Goal: Book appointment/travel/reservation

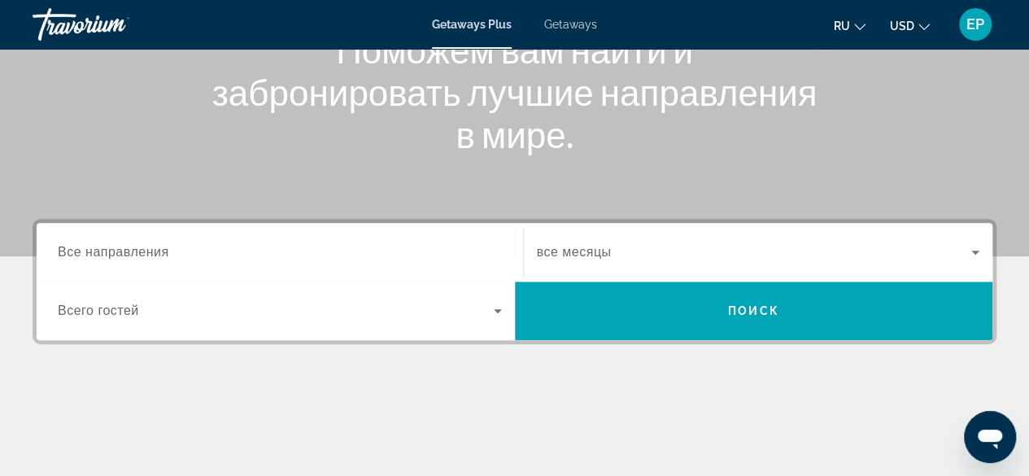
scroll to position [233, 0]
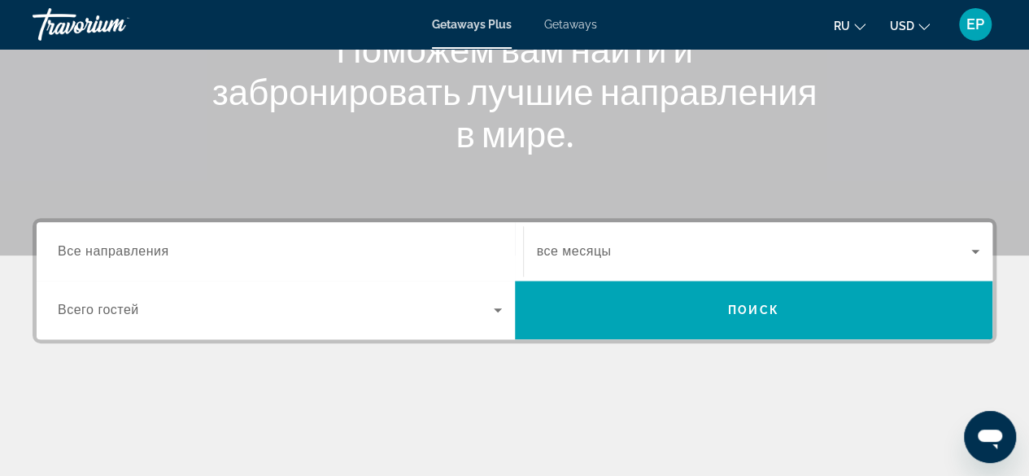
click at [426, 247] on input "Destination Все направления" at bounding box center [280, 252] width 444 height 20
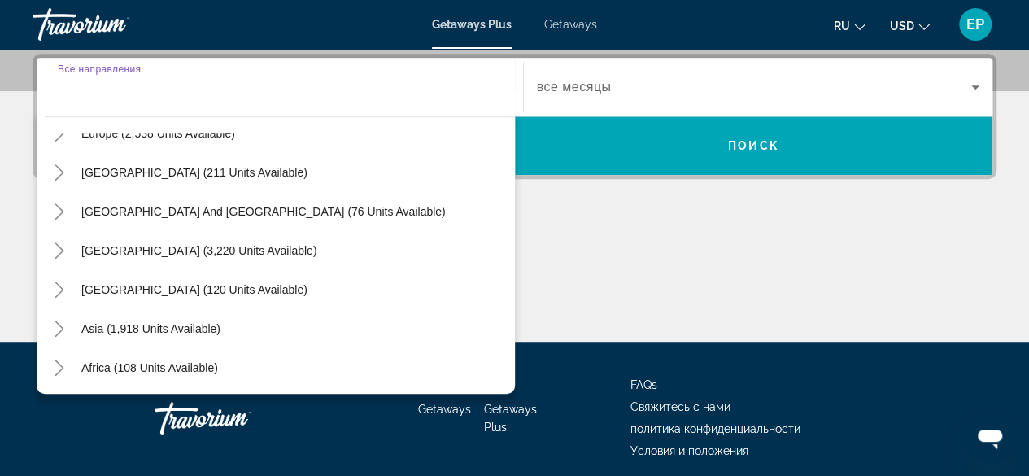
scroll to position [264, 0]
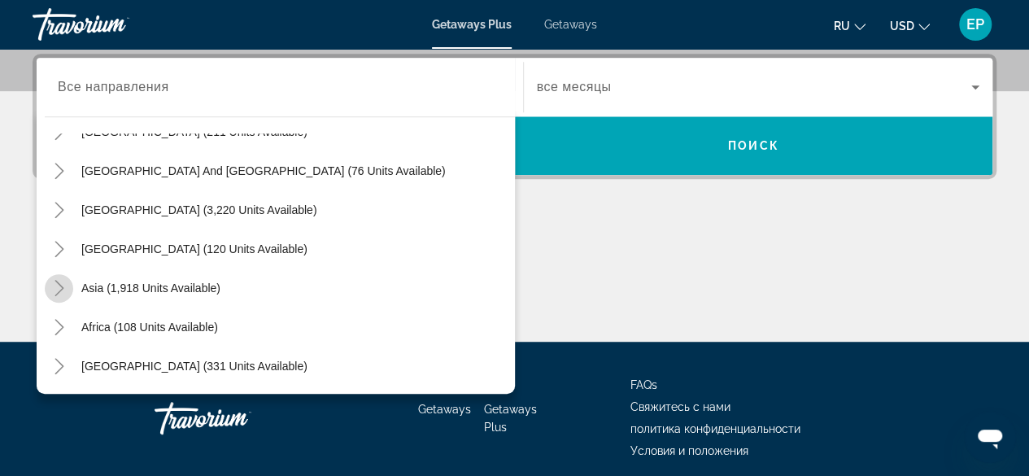
click at [60, 289] on icon "Toggle Asia (1,918 units available)" at bounding box center [59, 288] width 9 height 16
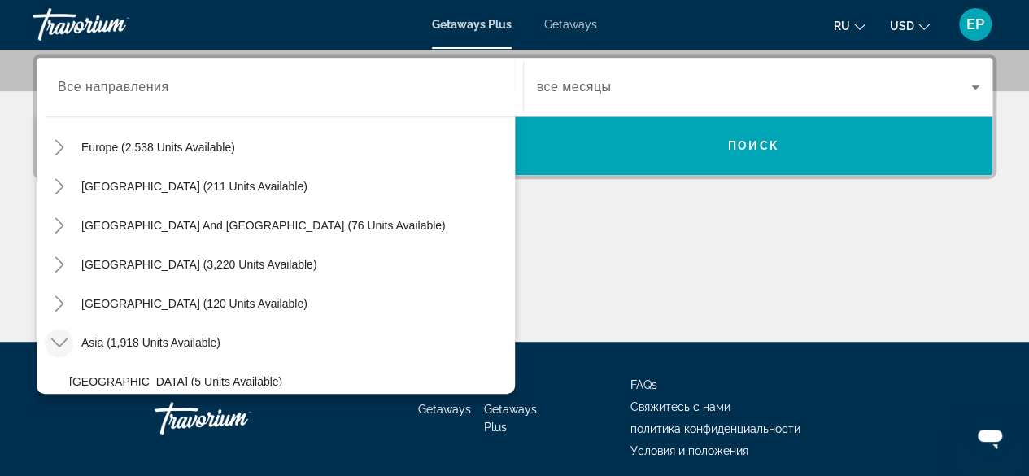
scroll to position [202, 0]
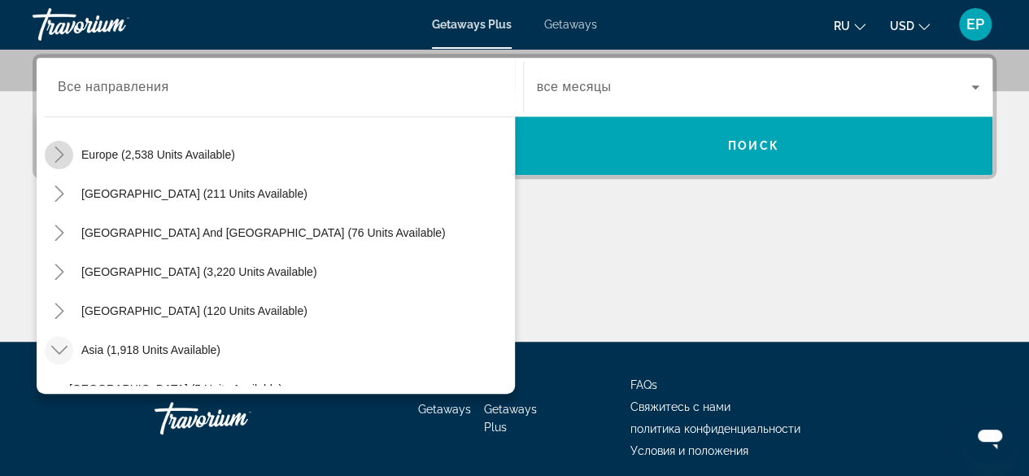
click at [60, 151] on icon "Toggle Europe (2,538 units available)" at bounding box center [59, 154] width 9 height 16
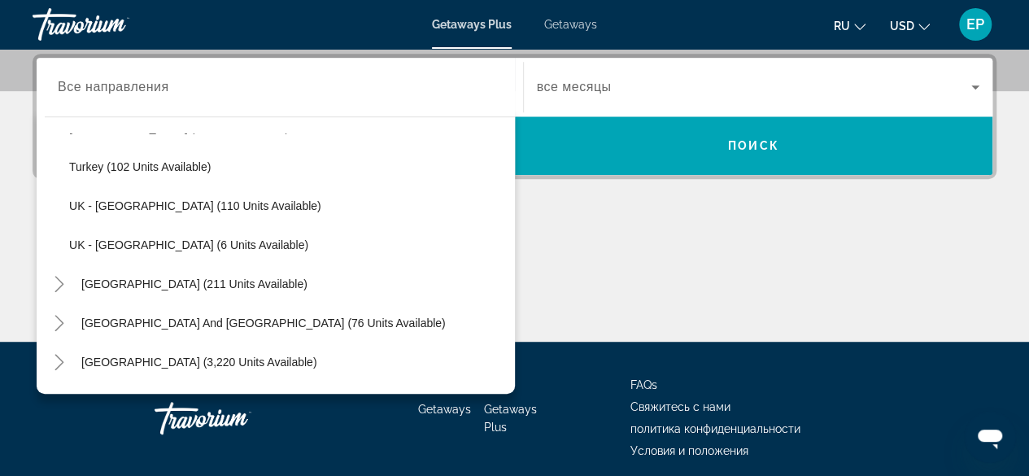
scroll to position [850, 0]
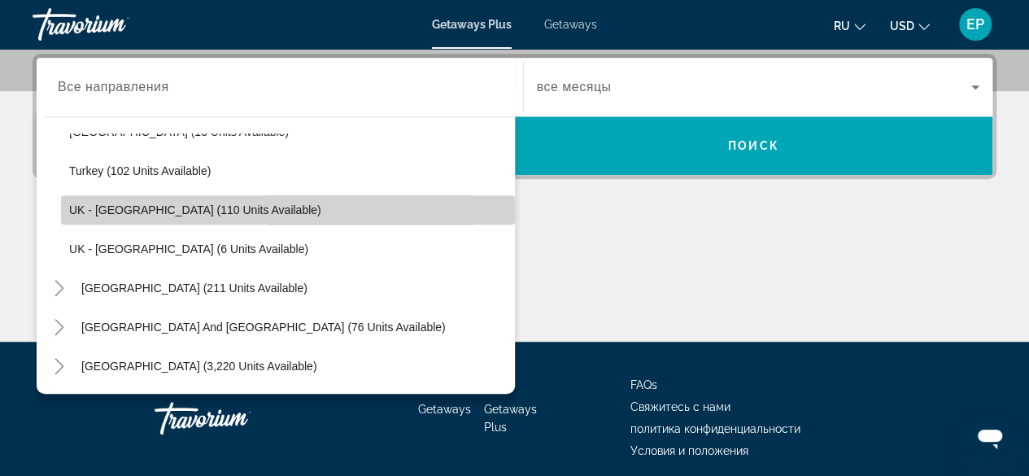
drag, startPoint x: 60, startPoint y: 151, endPoint x: 486, endPoint y: 219, distance: 431.0
click at [486, 219] on span "Search widget" at bounding box center [288, 209] width 454 height 39
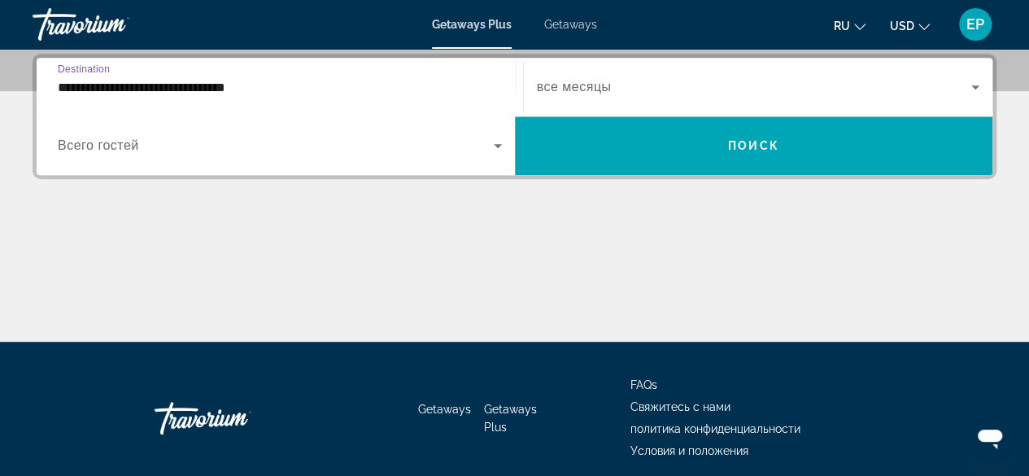
click at [72, 90] on input "**********" at bounding box center [280, 88] width 444 height 20
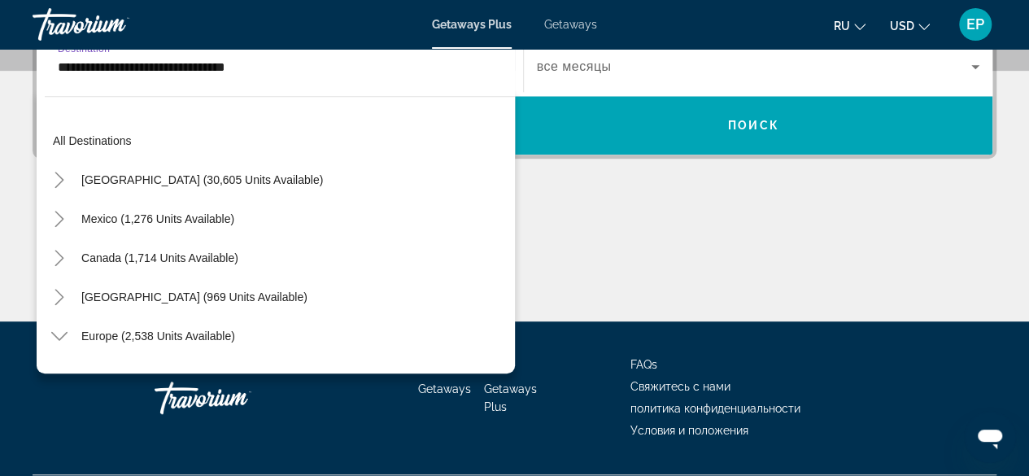
scroll to position [800, 0]
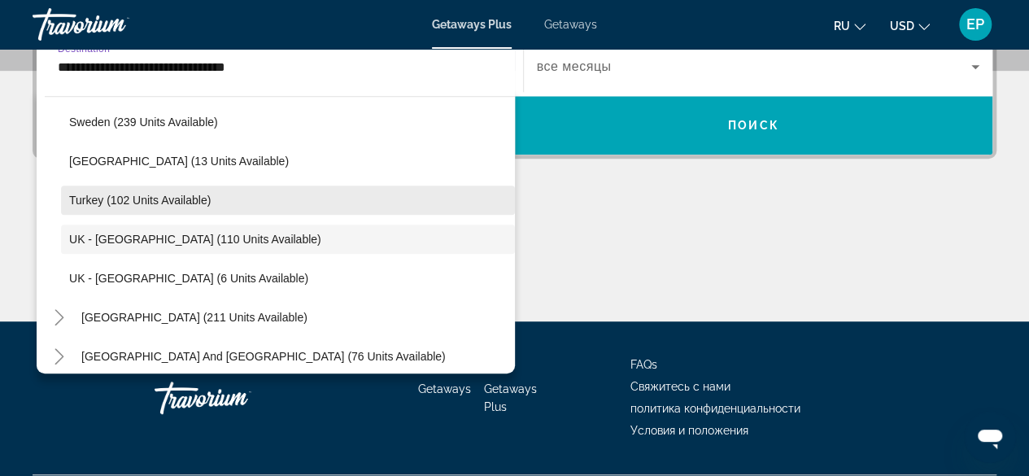
click at [114, 201] on span "Turkey (102 units available)" at bounding box center [140, 200] width 142 height 13
type input "**********"
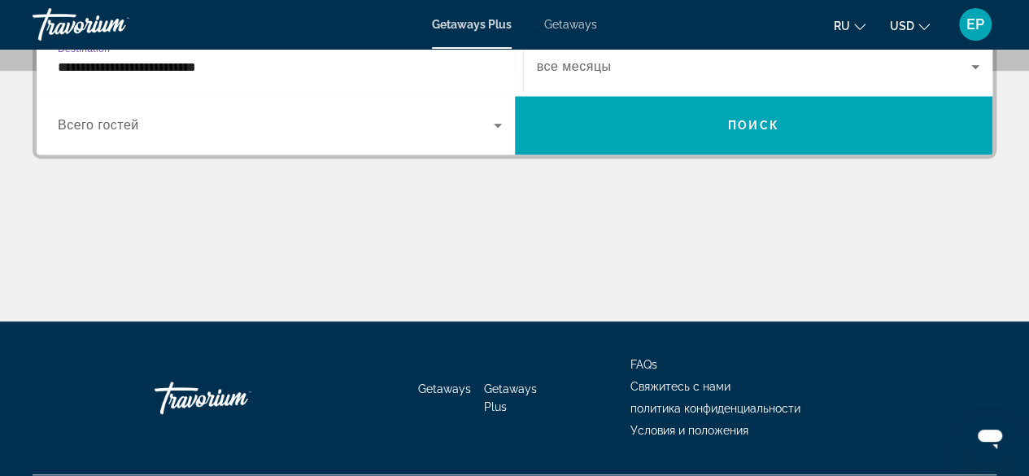
scroll to position [397, 0]
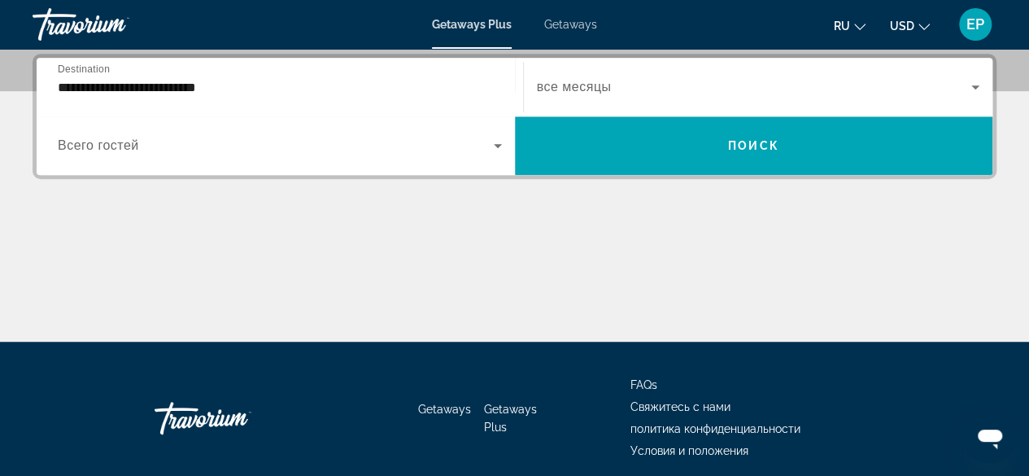
click at [660, 66] on div "Search widget" at bounding box center [758, 87] width 443 height 46
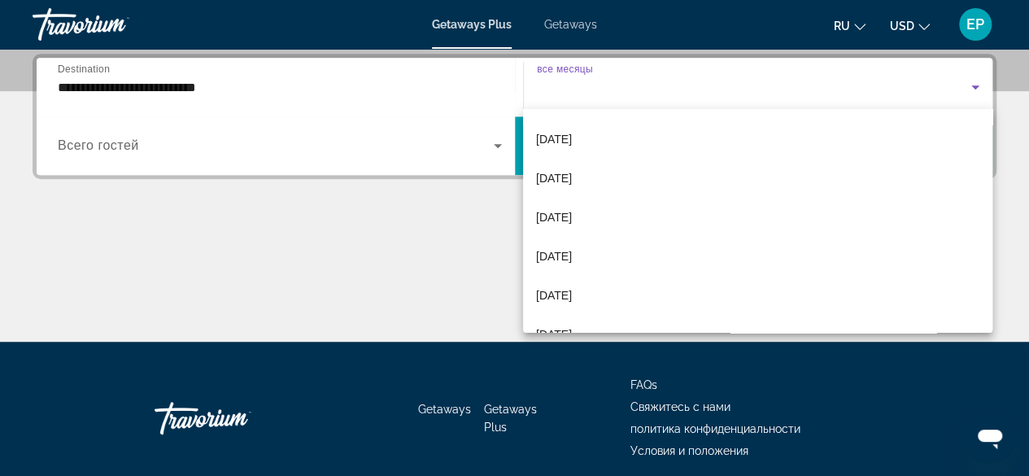
scroll to position [201, 0]
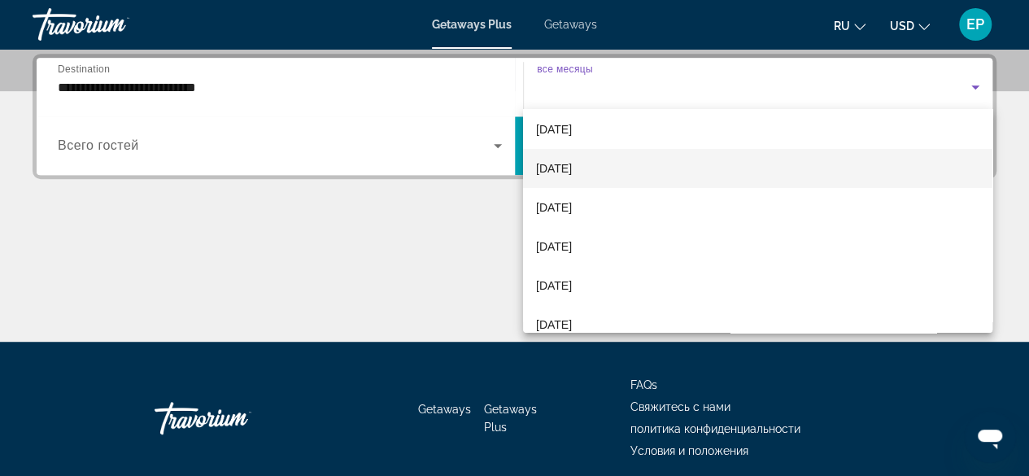
click at [659, 175] on mat-option "[DATE]" at bounding box center [758, 168] width 470 height 39
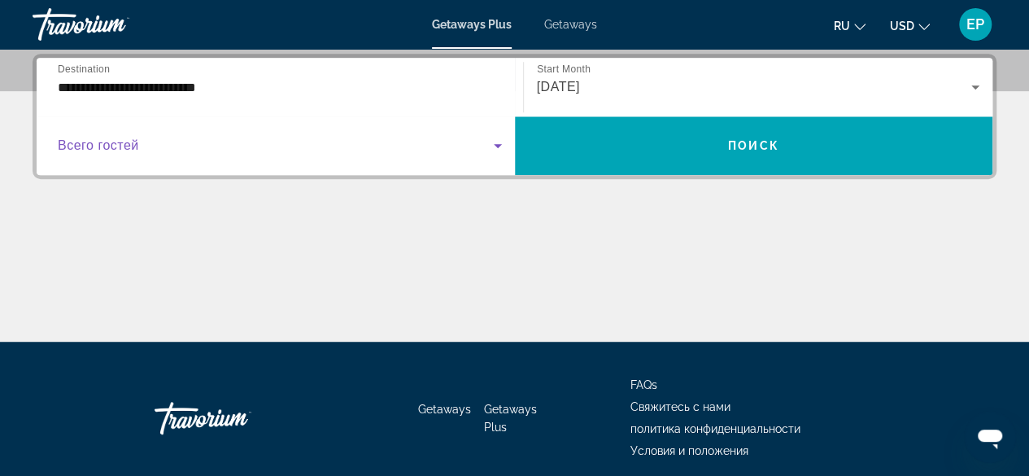
click at [493, 151] on icon "Search widget" at bounding box center [498, 146] width 20 height 20
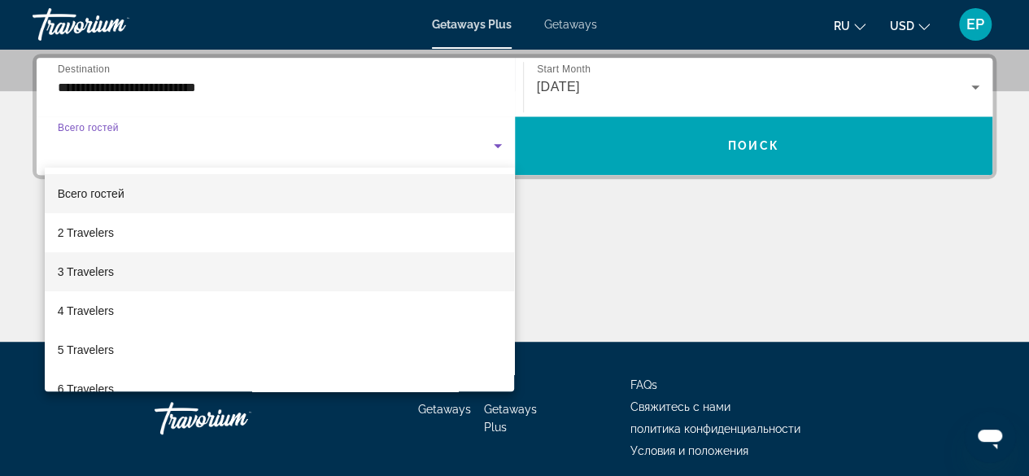
click at [249, 269] on mat-option "3 Travelers" at bounding box center [280, 271] width 470 height 39
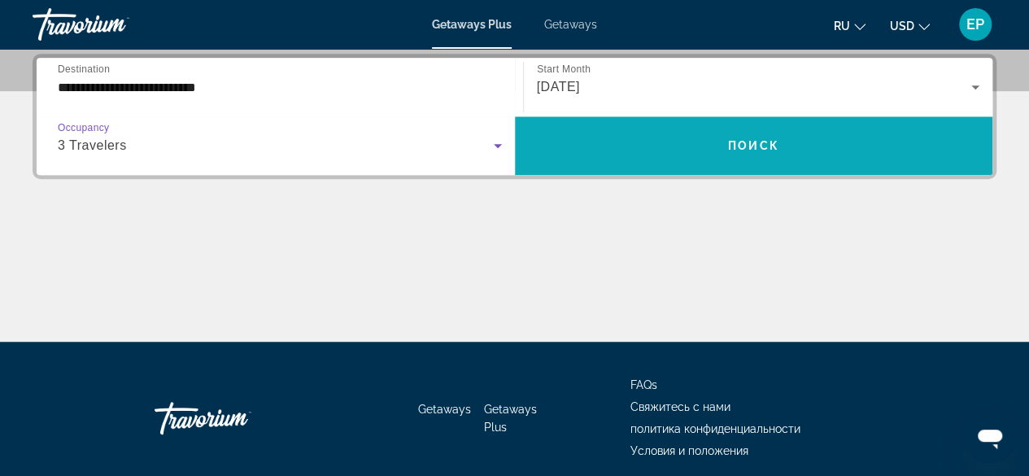
click at [743, 141] on span "Поиск" at bounding box center [753, 145] width 51 height 13
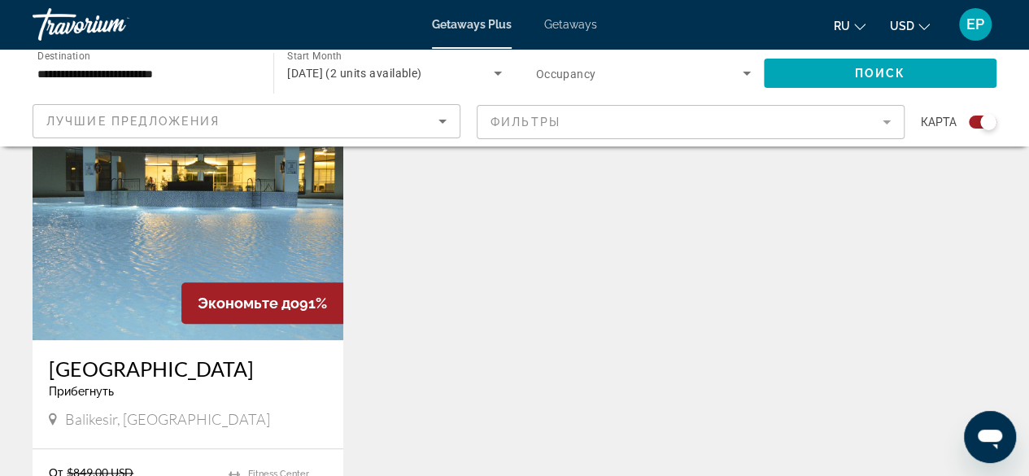
scroll to position [612, 0]
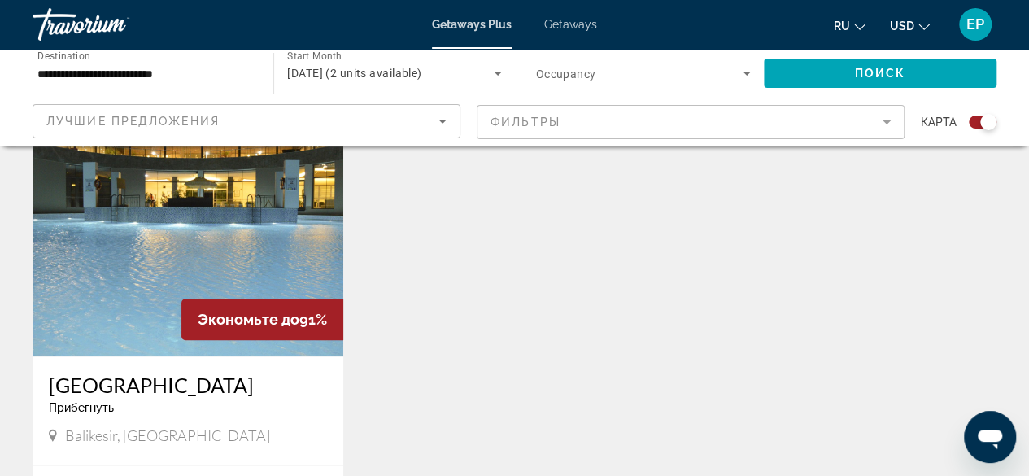
click at [205, 243] on img "Main content" at bounding box center [188, 226] width 311 height 260
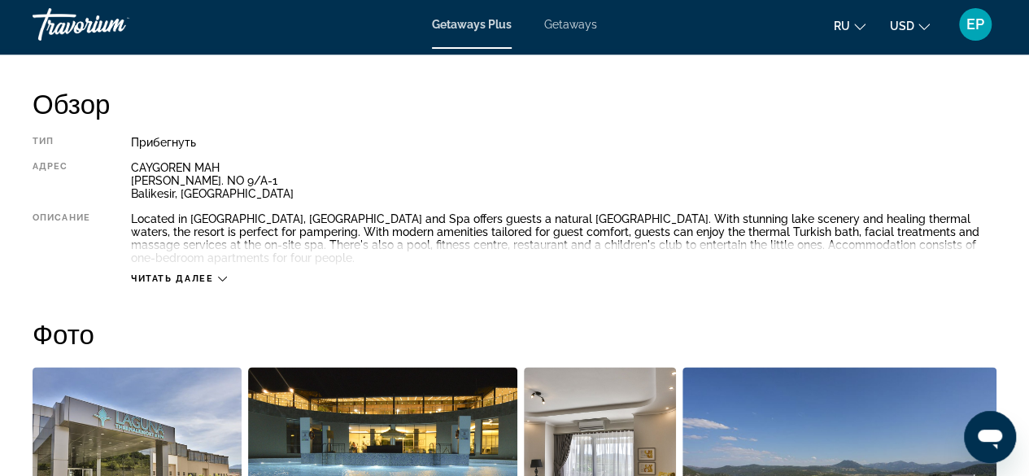
scroll to position [817, 0]
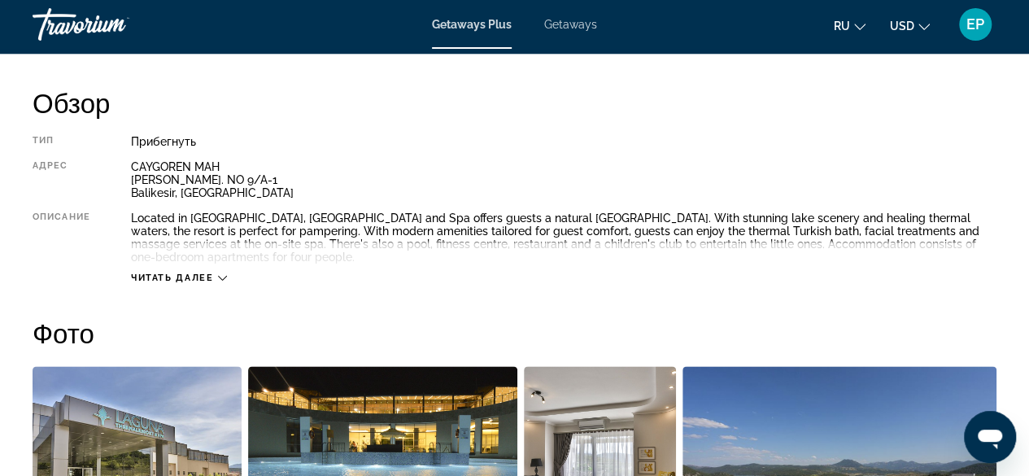
click at [219, 275] on icon "Main content" at bounding box center [222, 277] width 9 height 9
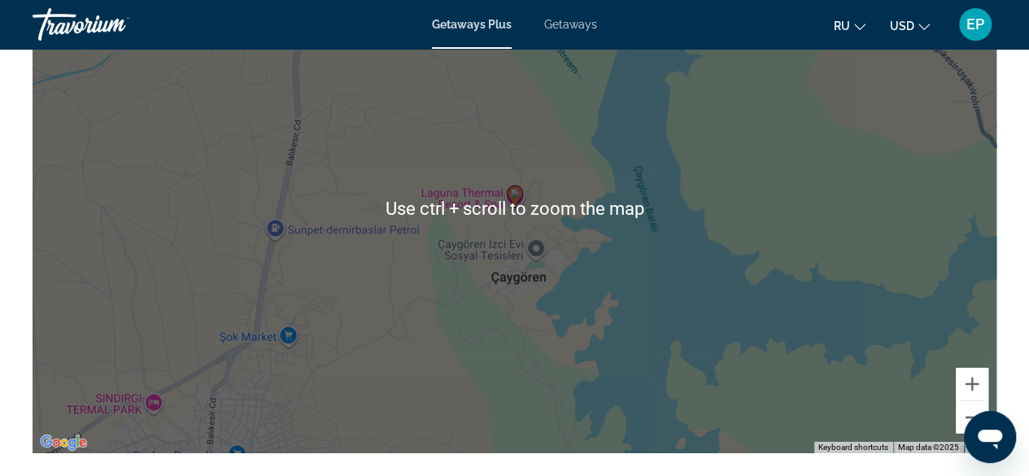
scroll to position [2628, 0]
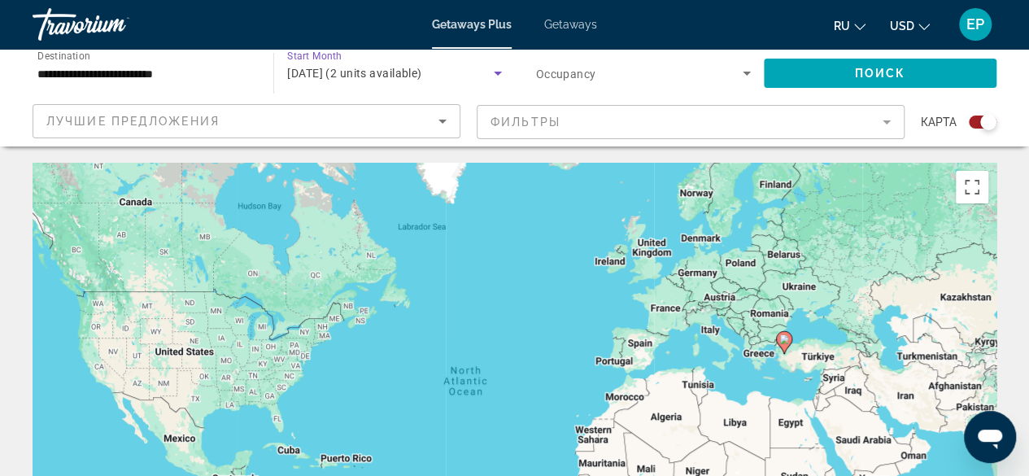
click at [491, 72] on icon "Search widget" at bounding box center [498, 73] width 20 height 20
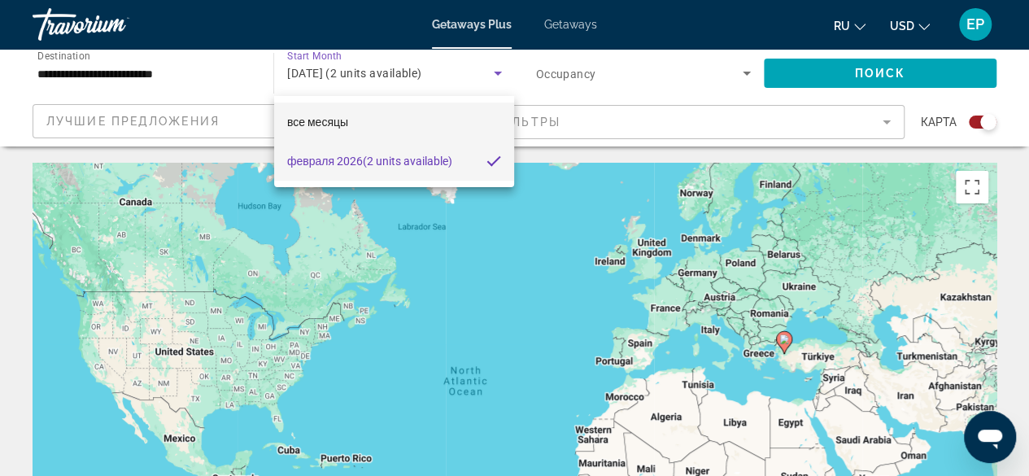
click at [404, 117] on mat-option "все месяцы" at bounding box center [394, 122] width 241 height 39
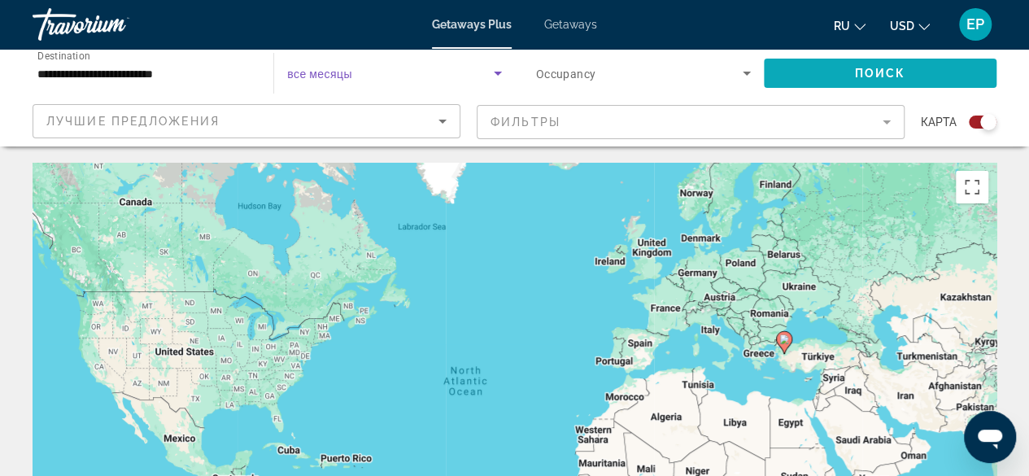
click at [851, 75] on span "Search widget" at bounding box center [880, 73] width 233 height 39
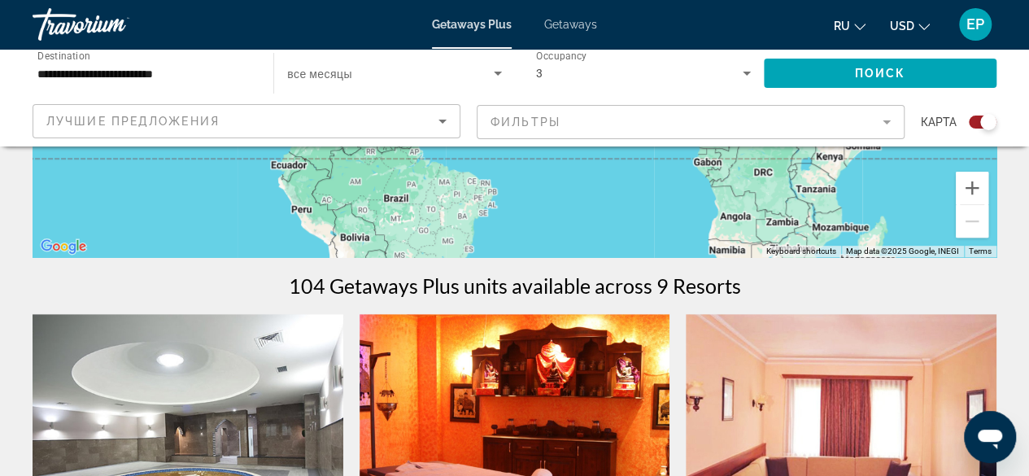
scroll to position [559, 0]
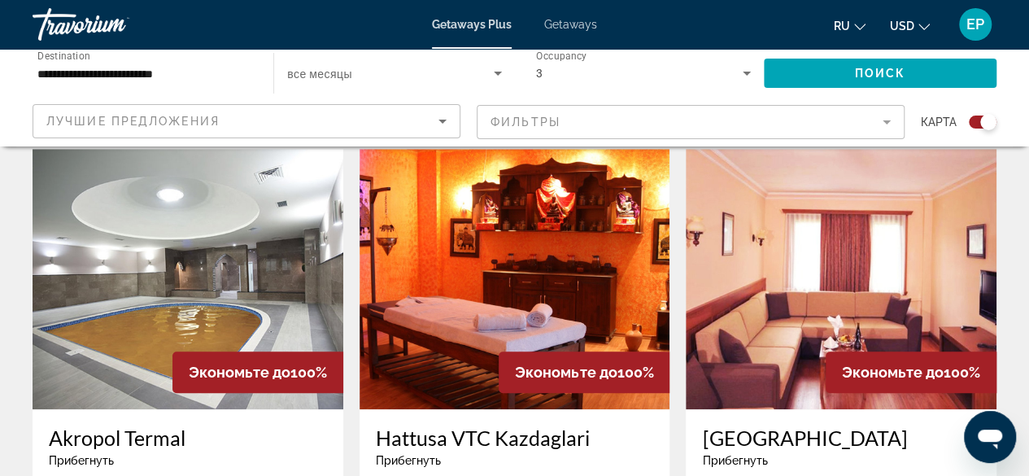
click at [199, 336] on img "Main content" at bounding box center [188, 279] width 311 height 260
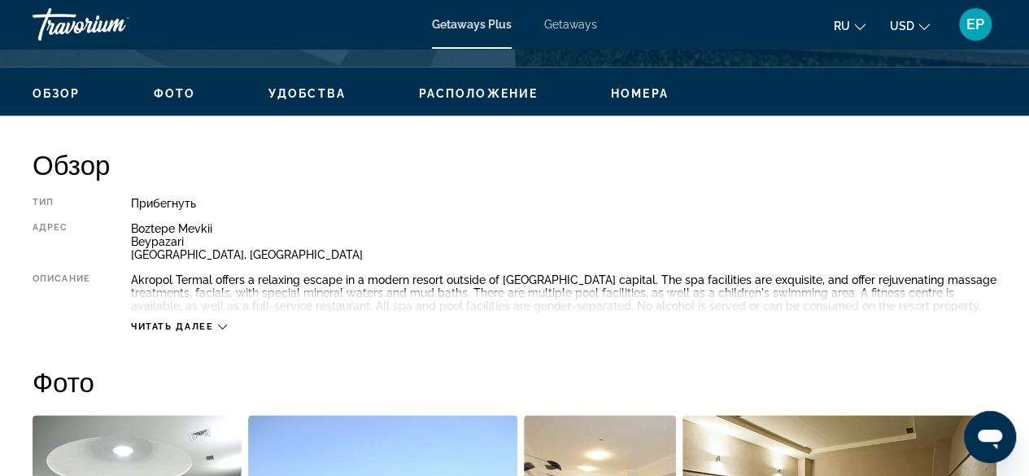
scroll to position [756, 0]
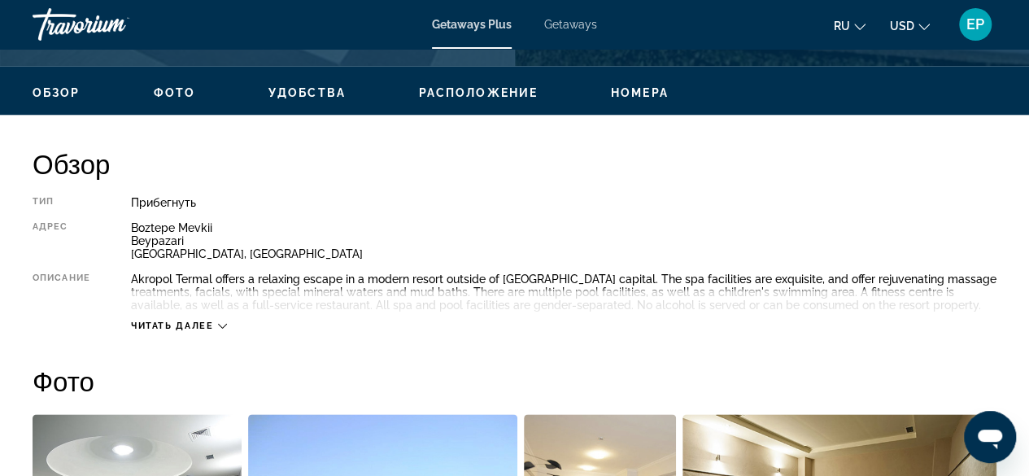
click at [214, 317] on div "Читать далее" at bounding box center [564, 309] width 866 height 45
click at [219, 324] on icon "Main content" at bounding box center [222, 326] width 9 height 5
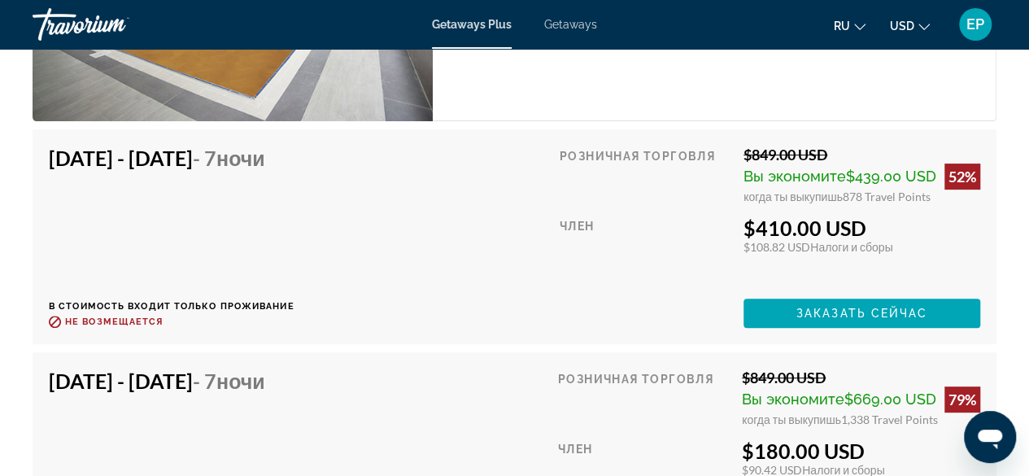
scroll to position [3247, 0]
click at [430, 256] on div "[DATE] - [DATE] - 7 ночи В стоимость входит только проживание Возврат до : Не в…" at bounding box center [515, 236] width 932 height 182
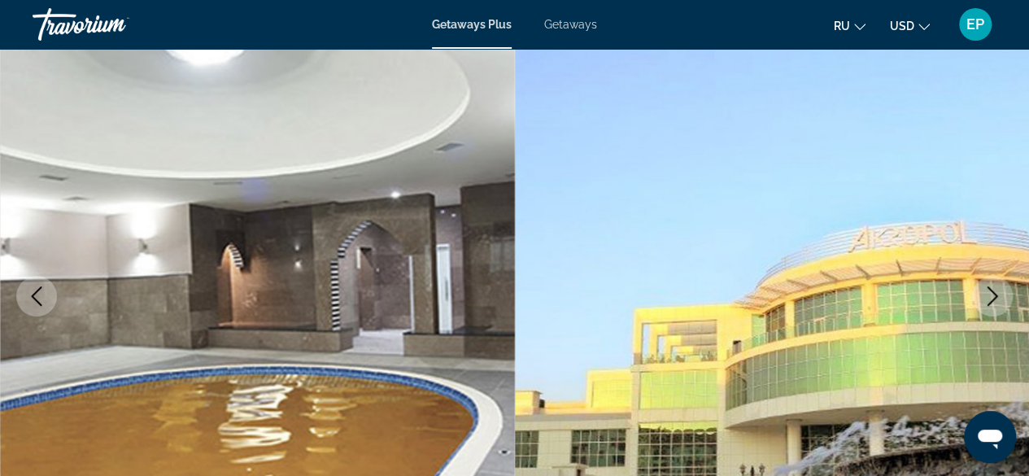
scroll to position [0, 0]
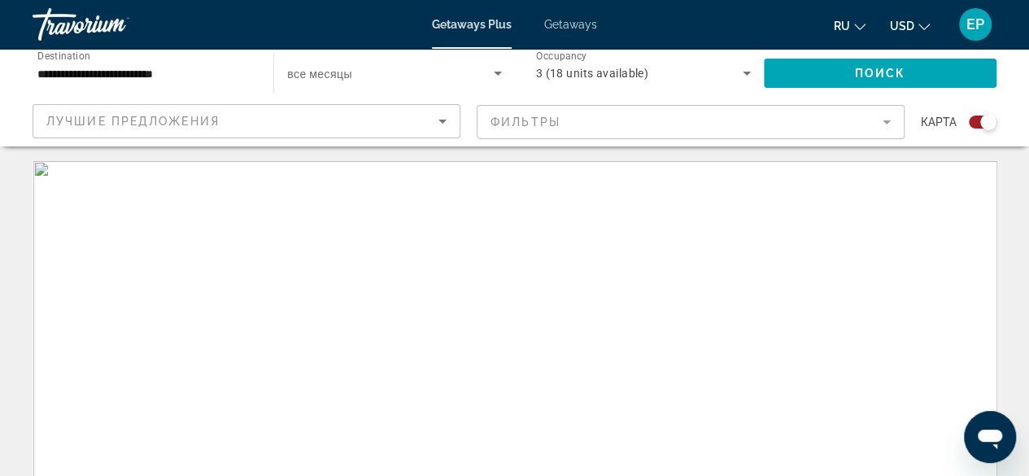
scroll to position [164, 0]
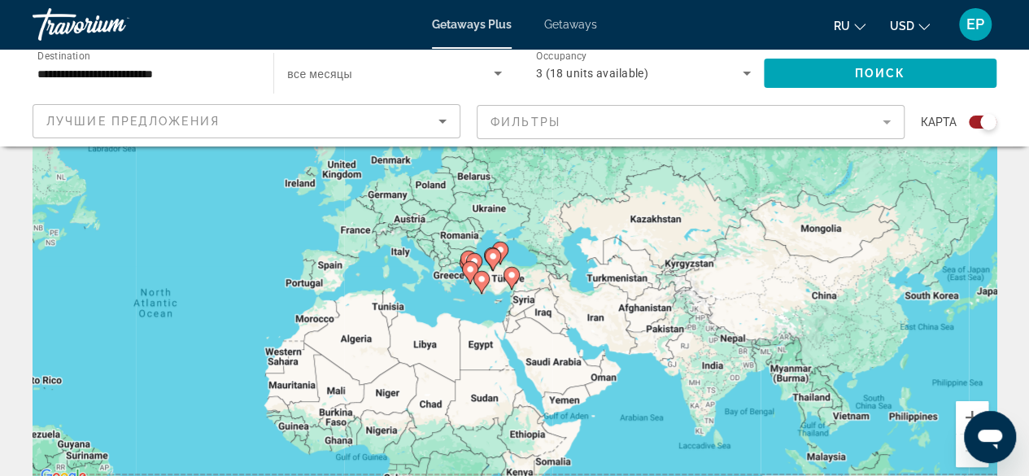
drag, startPoint x: 701, startPoint y: 238, endPoint x: 389, endPoint y: 325, distance: 324.2
click at [389, 325] on div "To activate drag with keyboard, press Alt + Enter. Once in keyboard drag state,…" at bounding box center [515, 242] width 964 height 488
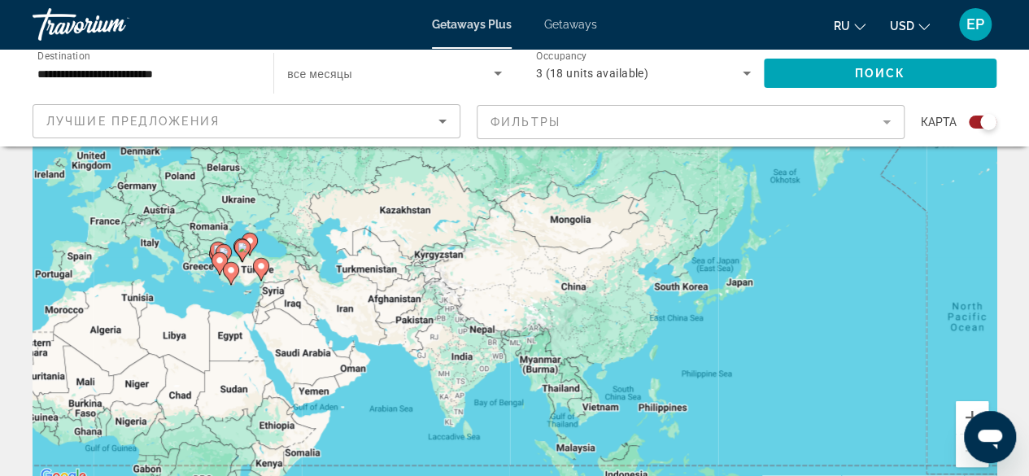
drag, startPoint x: 711, startPoint y: 271, endPoint x: 455, endPoint y: 261, distance: 256.5
click at [455, 261] on div "To activate drag with keyboard, press Alt + Enter. Once in keyboard drag state,…" at bounding box center [515, 242] width 964 height 488
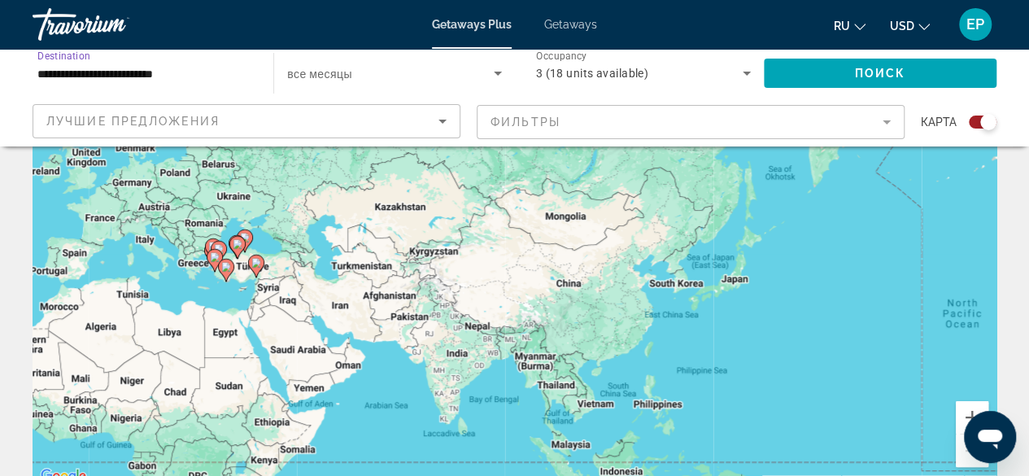
click at [198, 69] on input "**********" at bounding box center [144, 74] width 215 height 20
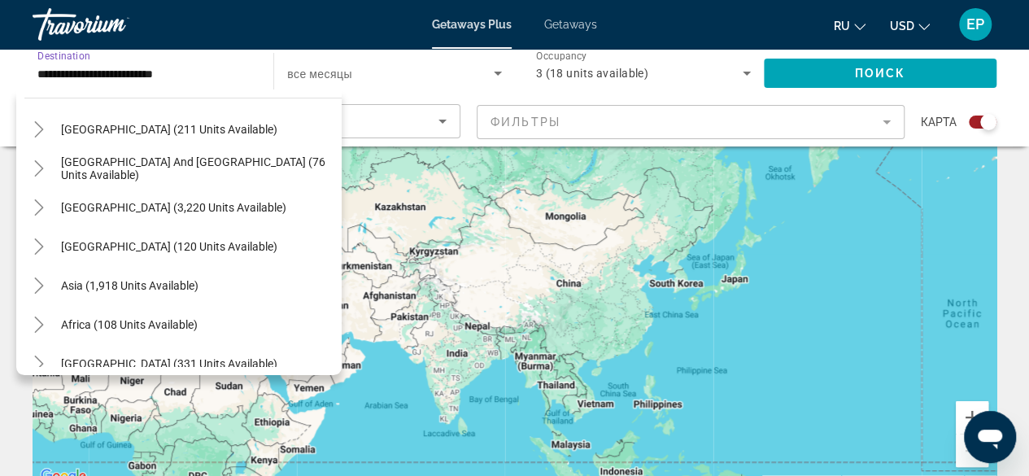
scroll to position [990, 0]
click at [36, 285] on icon "Toggle Asia (1,918 units available)" at bounding box center [39, 285] width 16 height 16
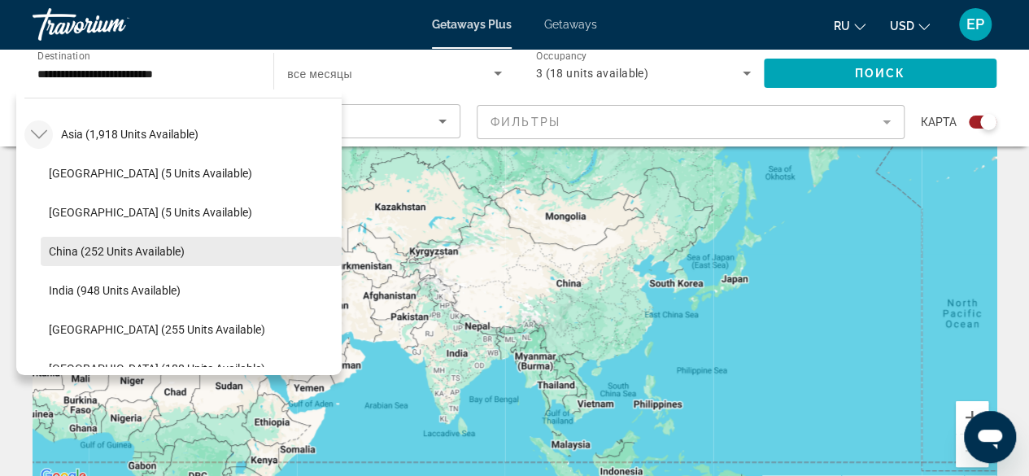
click at [116, 246] on span "China (252 units available)" at bounding box center [117, 251] width 136 height 13
type input "**********"
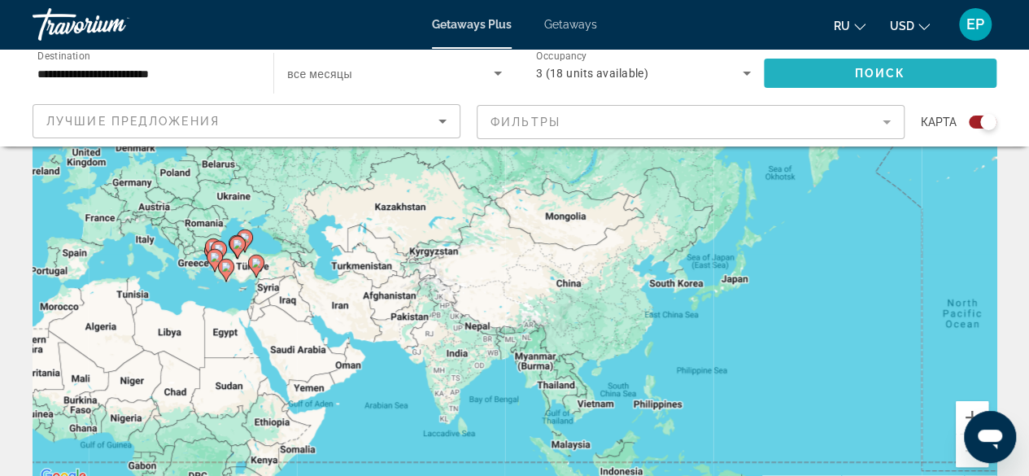
click at [807, 76] on span "Search widget" at bounding box center [880, 73] width 233 height 39
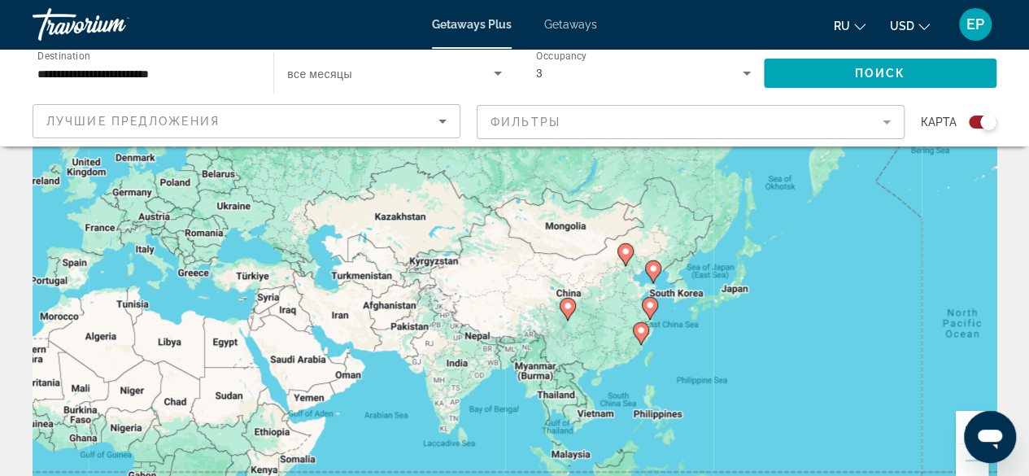
scroll to position [169, 0]
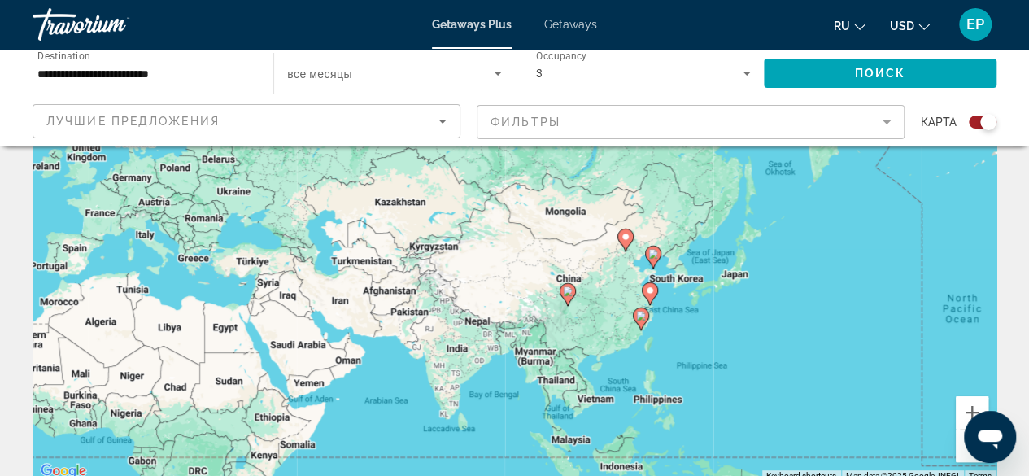
click at [627, 238] on image "Main content" at bounding box center [626, 237] width 10 height 10
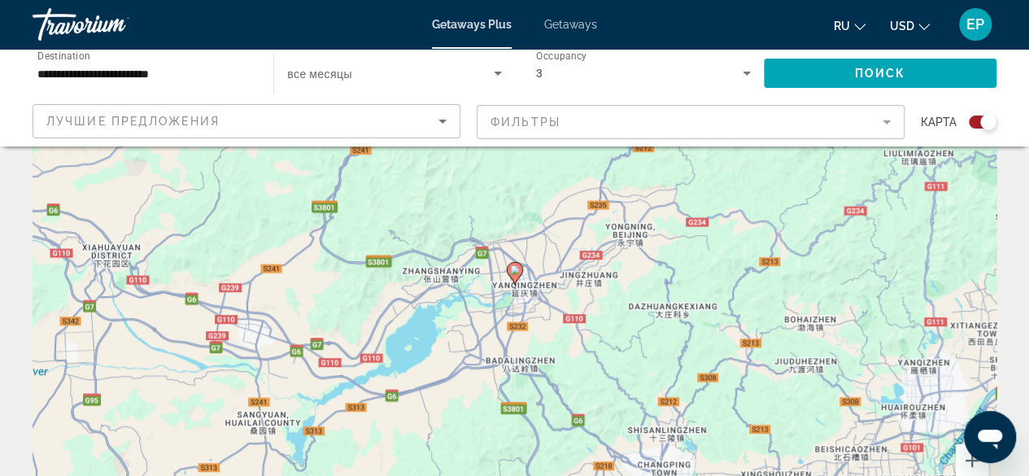
scroll to position [0, 0]
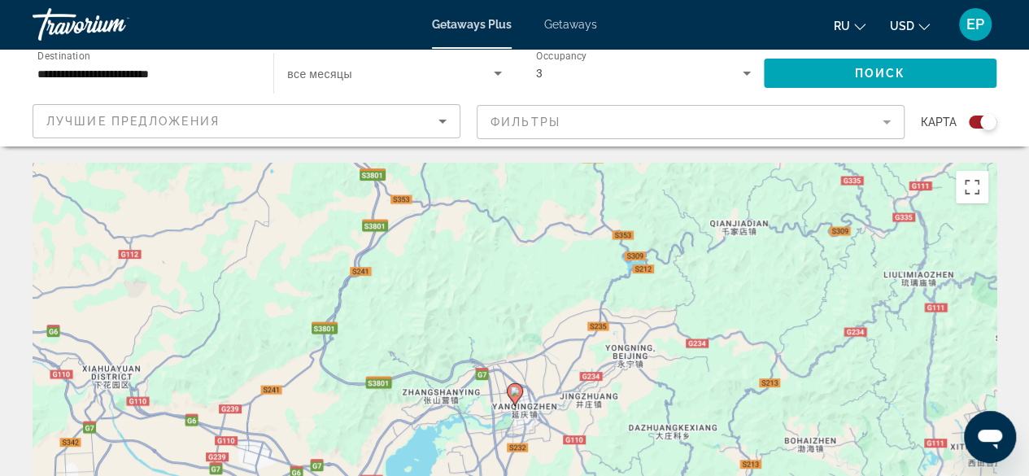
click at [574, 20] on span "Getaways" at bounding box center [570, 24] width 53 height 13
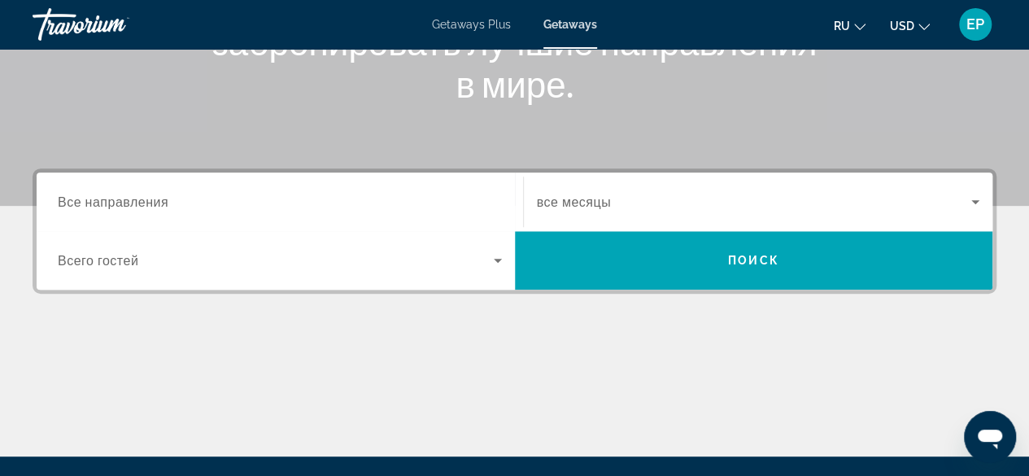
scroll to position [293, 0]
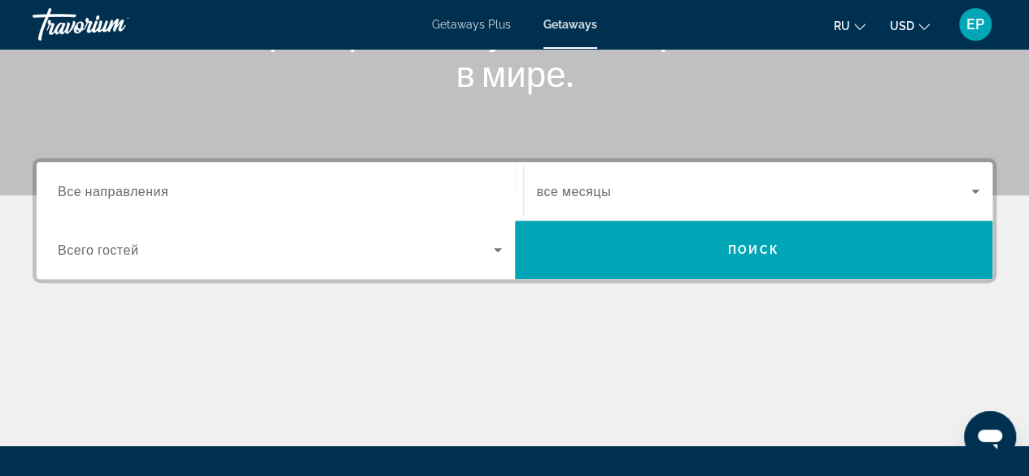
click at [459, 168] on div "Search widget" at bounding box center [280, 191] width 444 height 46
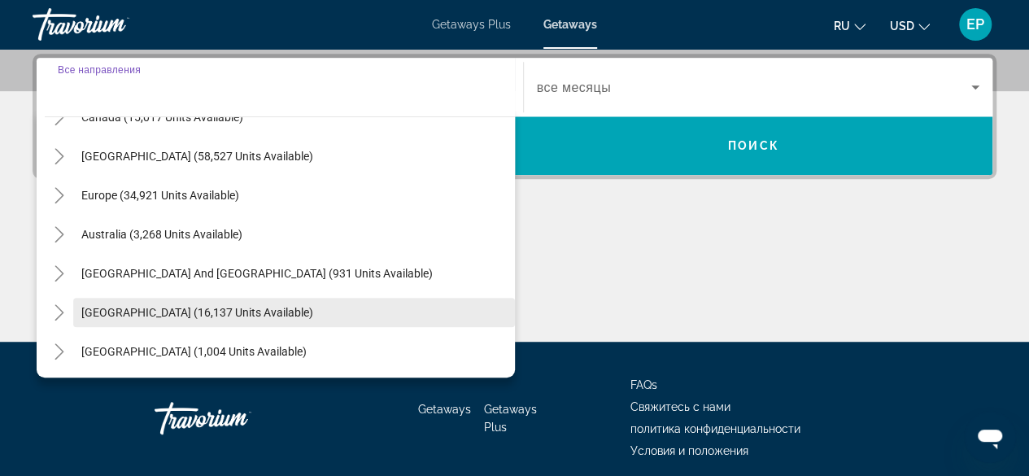
scroll to position [139, 0]
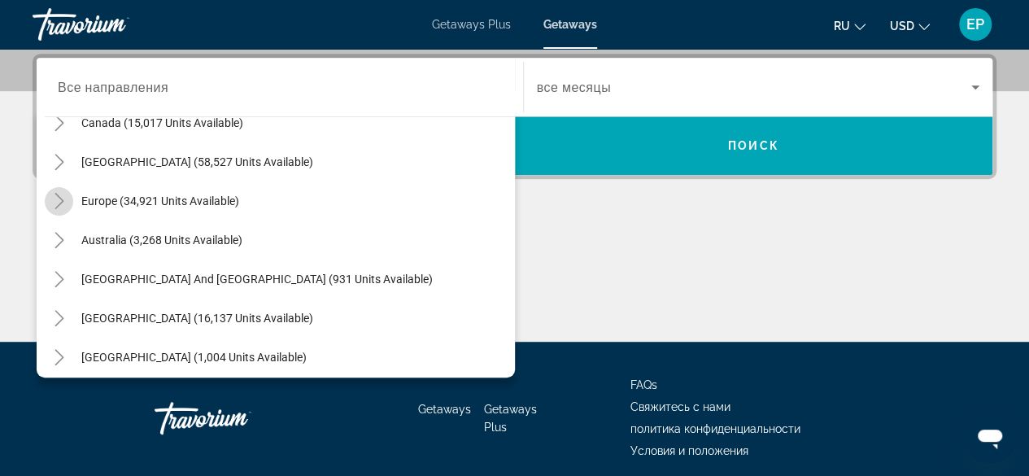
click at [65, 198] on icon "Toggle Europe (34,921 units available)" at bounding box center [59, 201] width 16 height 16
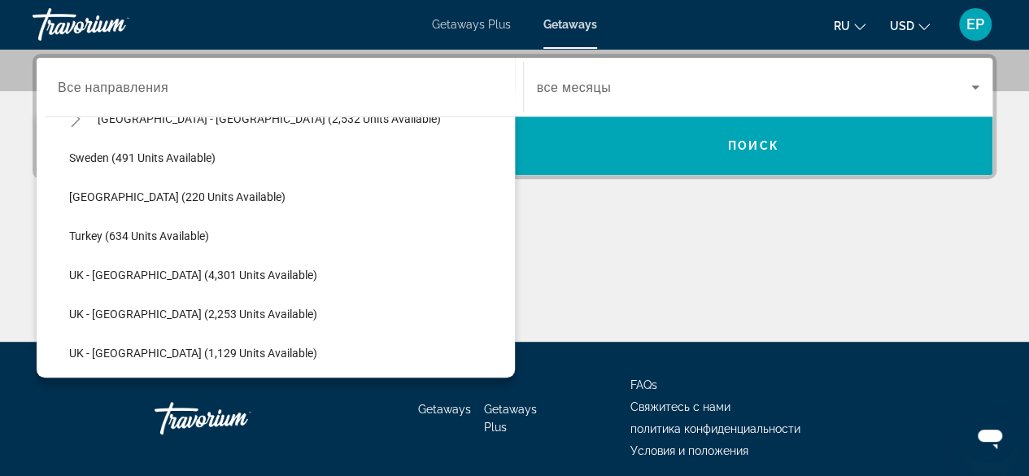
scroll to position [963, 0]
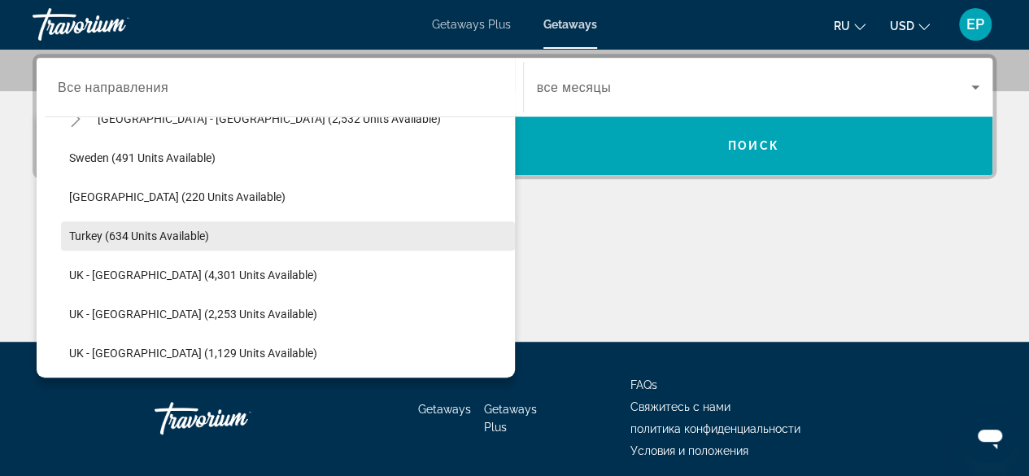
click at [156, 225] on span "Search widget" at bounding box center [288, 235] width 454 height 39
type input "**********"
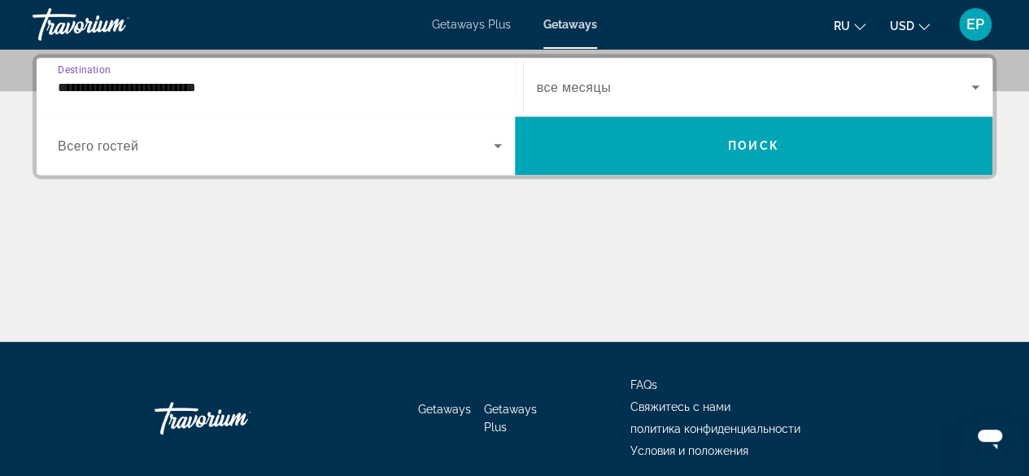
click at [637, 81] on span "Search widget" at bounding box center [754, 87] width 435 height 20
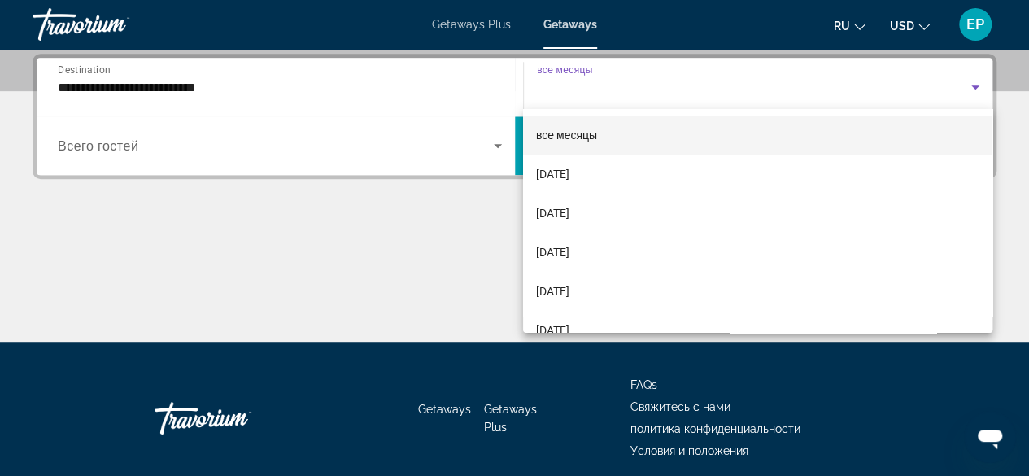
click at [637, 81] on div at bounding box center [514, 238] width 1029 height 476
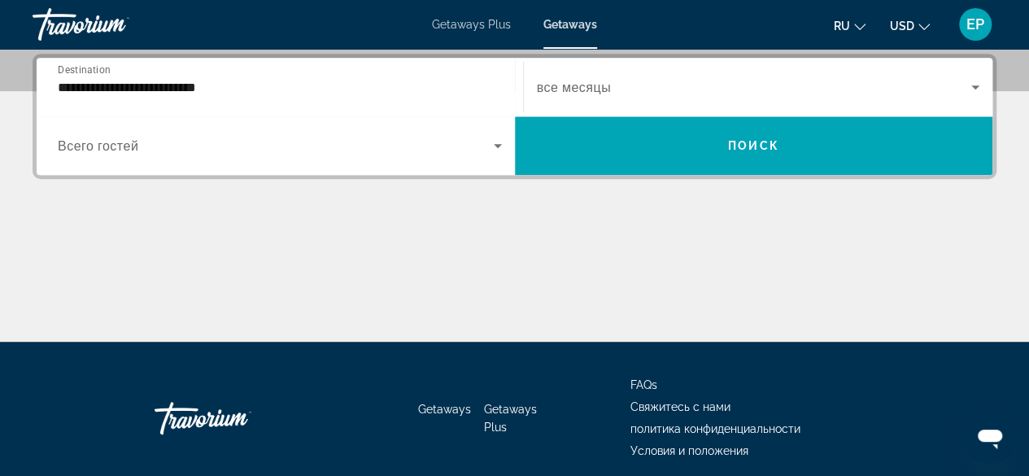
click at [487, 146] on span "Search widget" at bounding box center [276, 146] width 436 height 20
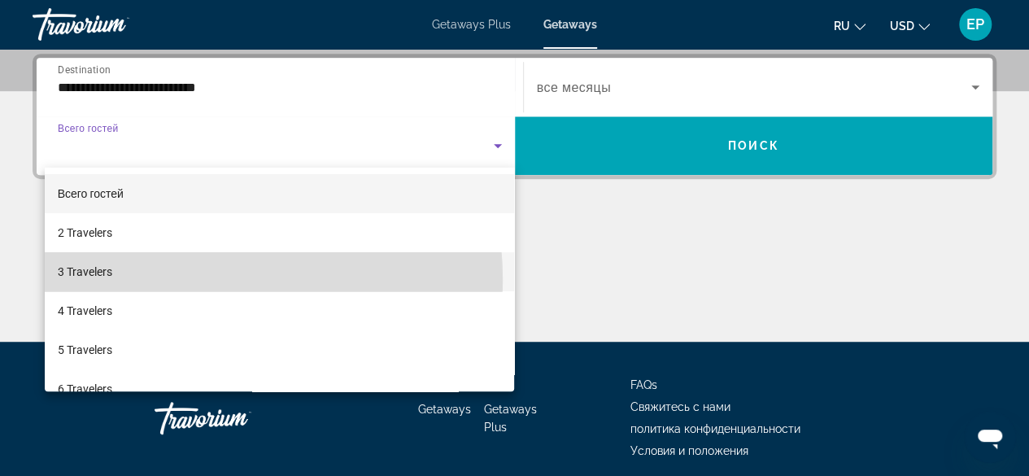
click at [150, 281] on mat-option "3 Travelers" at bounding box center [280, 271] width 470 height 39
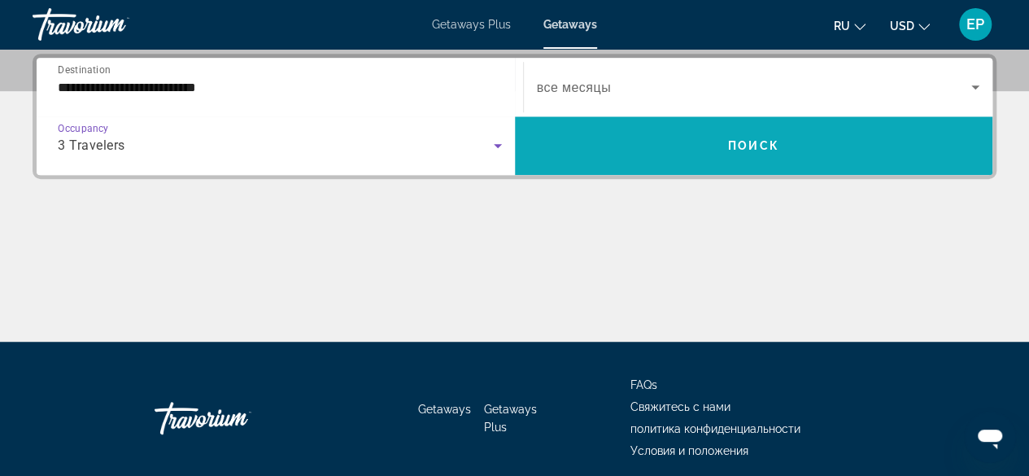
click at [594, 146] on span "Search widget" at bounding box center [754, 145] width 478 height 39
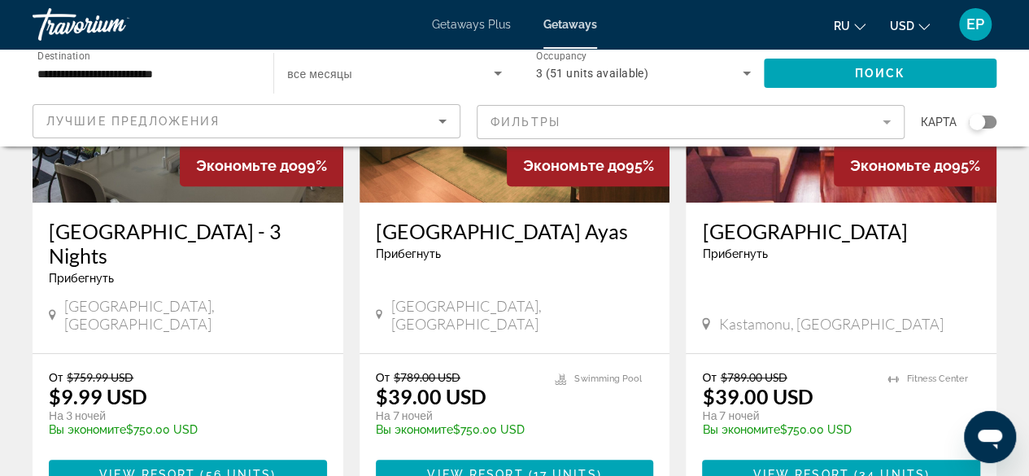
scroll to position [264, 0]
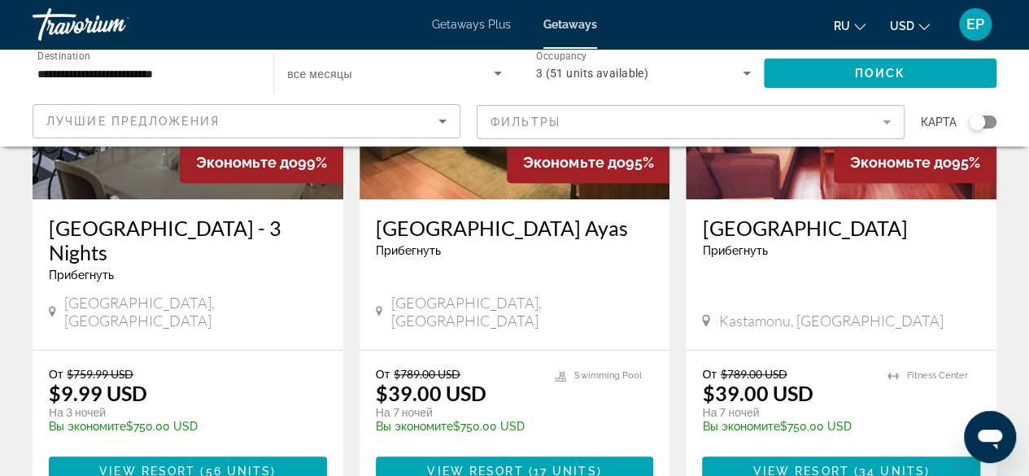
click at [278, 433] on p "temp" at bounding box center [180, 438] width 262 height 11
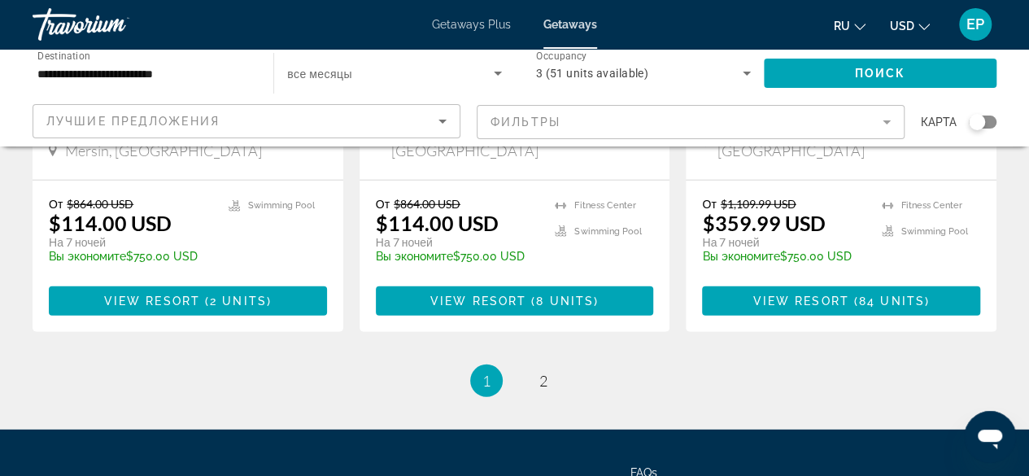
scroll to position [2174, 0]
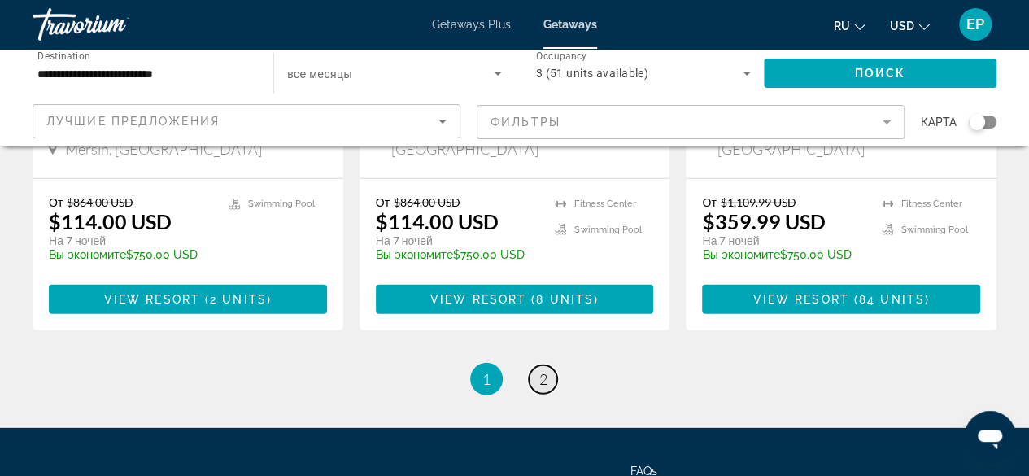
click at [548, 365] on link "page 2" at bounding box center [543, 379] width 28 height 28
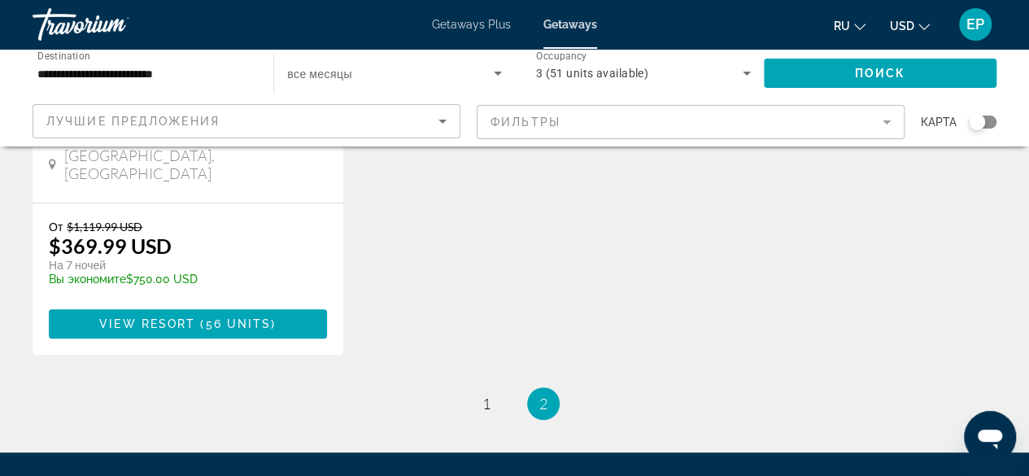
scroll to position [397, 0]
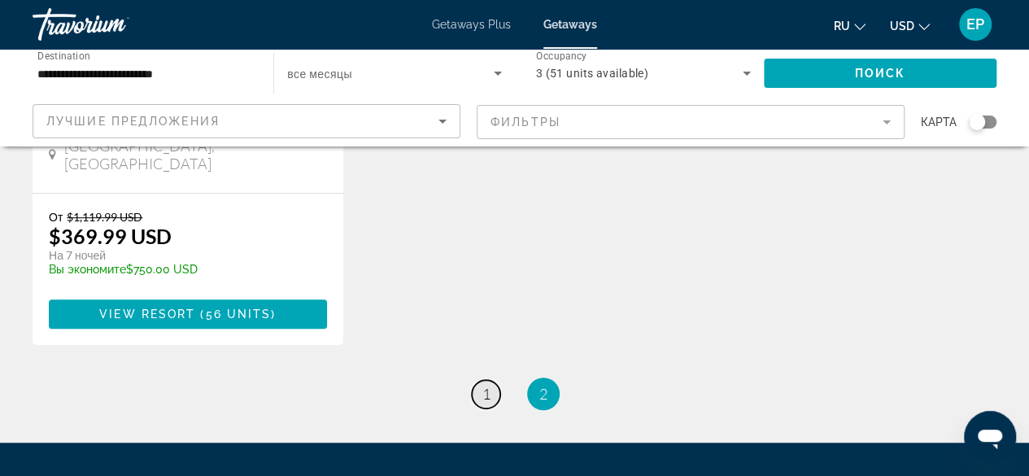
click at [495, 383] on link "page 1" at bounding box center [486, 394] width 28 height 28
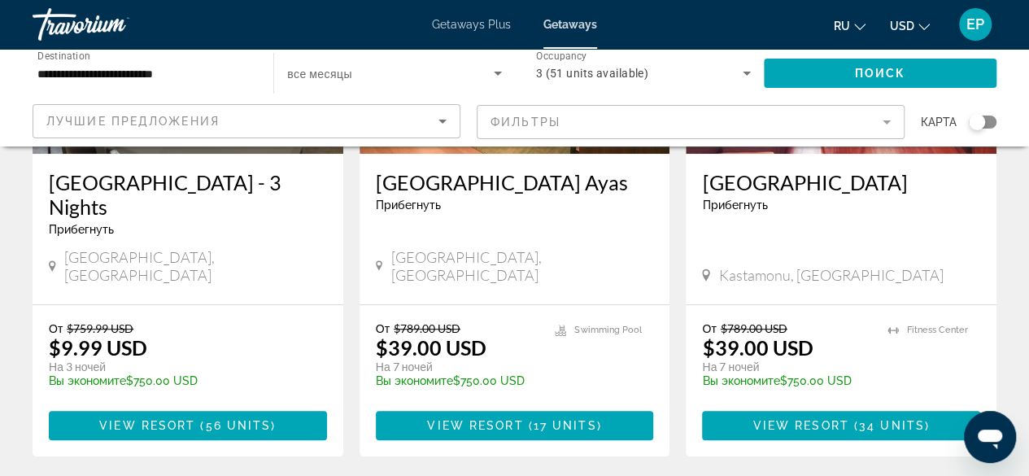
scroll to position [311, 0]
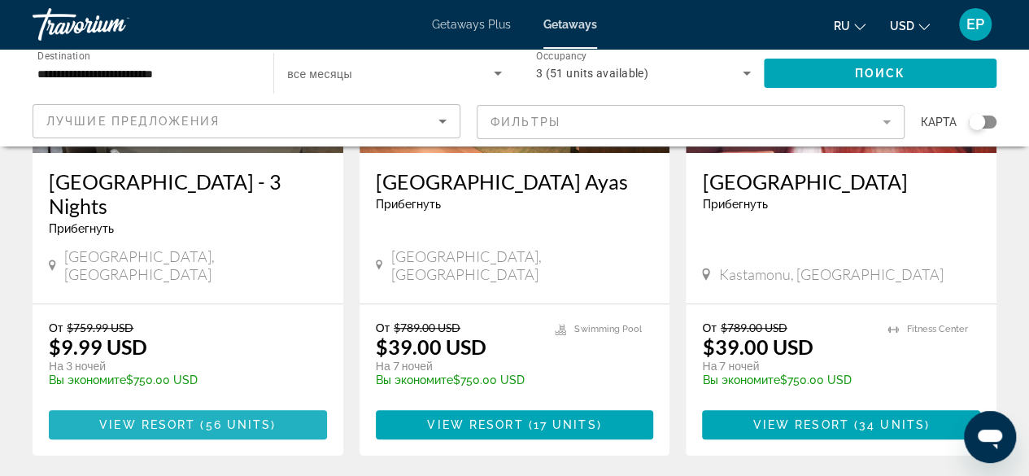
click at [186, 405] on span "Main content" at bounding box center [188, 424] width 278 height 39
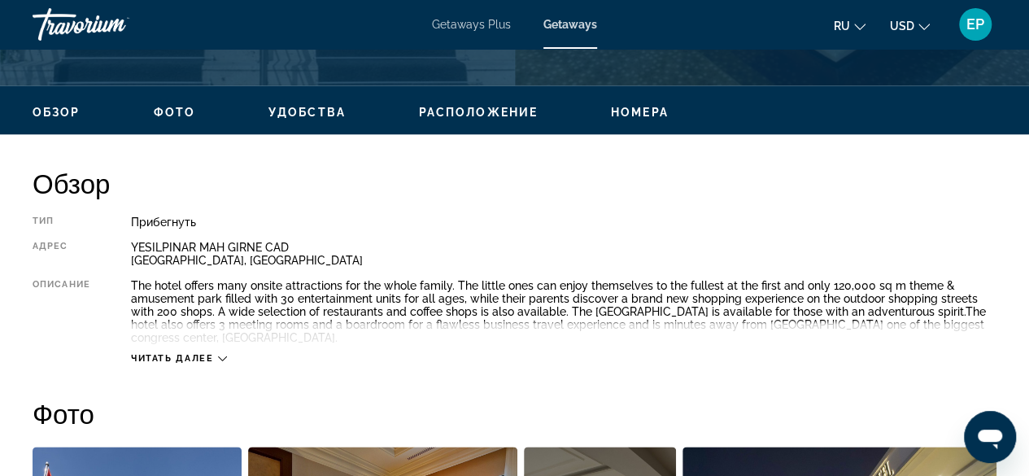
scroll to position [750, 0]
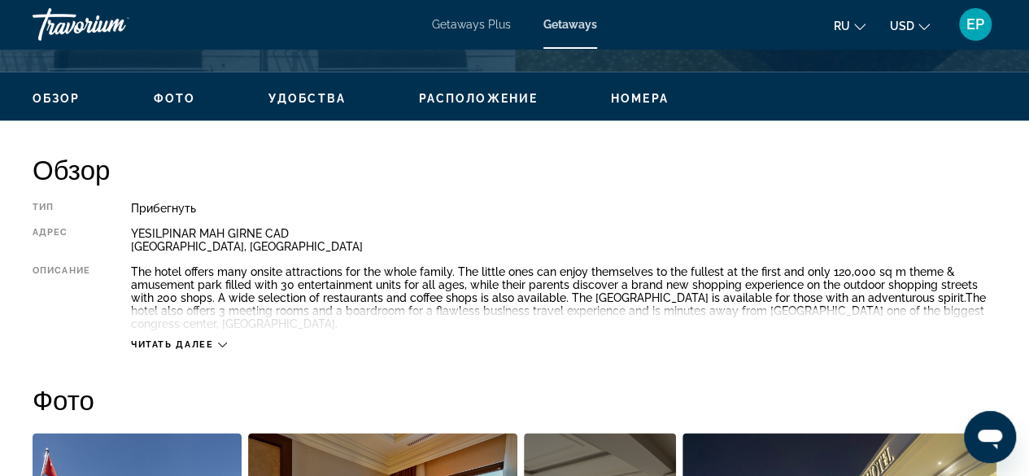
click at [225, 336] on div "Читать далее" at bounding box center [564, 328] width 866 height 45
click at [219, 341] on icon "Main content" at bounding box center [222, 344] width 9 height 9
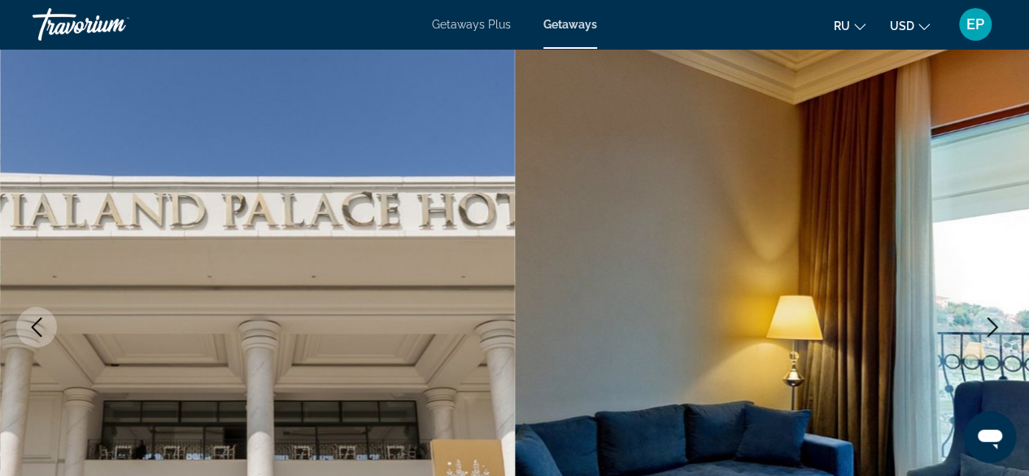
scroll to position [0, 0]
